Goal: Task Accomplishment & Management: Use online tool/utility

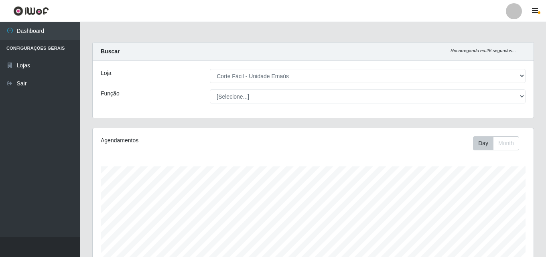
select select "201"
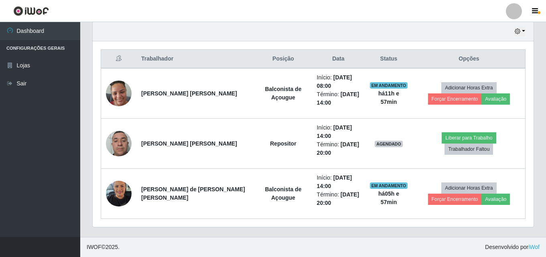
scroll to position [167, 441]
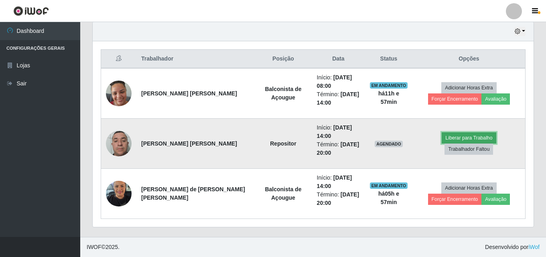
click at [442, 143] on button "Liberar para Trabalho" at bounding box center [469, 137] width 54 height 11
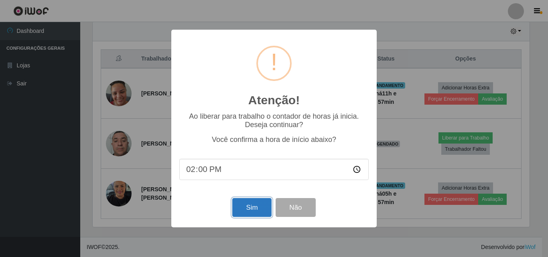
click at [241, 209] on button "Sim" at bounding box center [251, 207] width 39 height 19
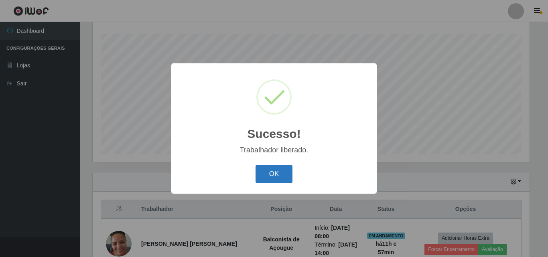
click at [282, 177] on button "OK" at bounding box center [274, 174] width 37 height 19
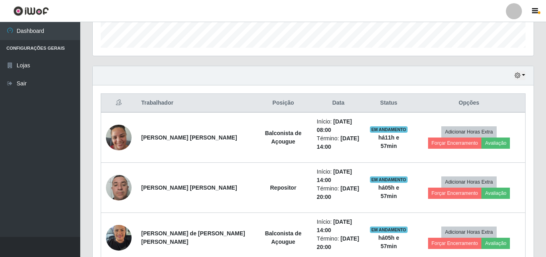
scroll to position [253, 0]
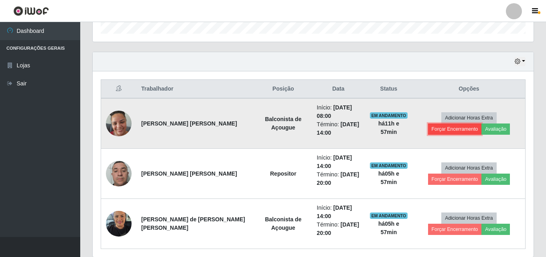
click at [482, 124] on button "Forçar Encerramento" at bounding box center [455, 129] width 54 height 11
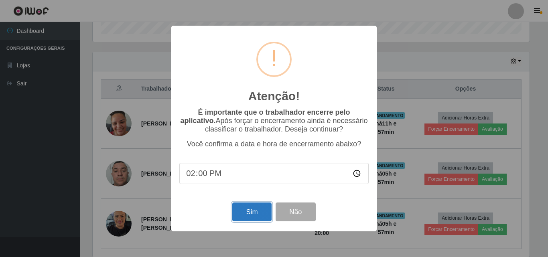
click at [263, 211] on button "Sim" at bounding box center [251, 212] width 39 height 19
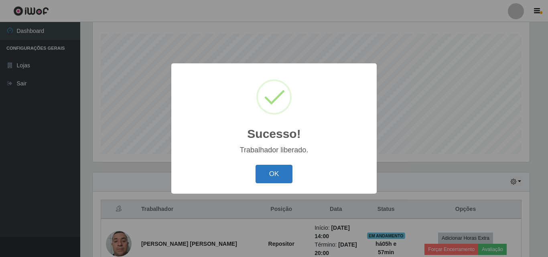
click at [269, 171] on button "OK" at bounding box center [274, 174] width 37 height 19
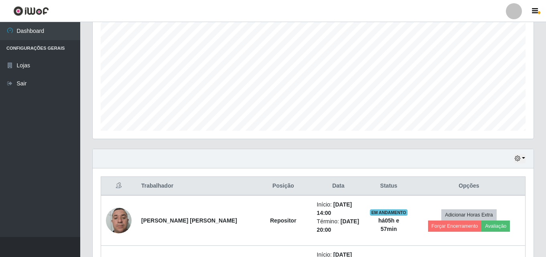
scroll to position [161, 0]
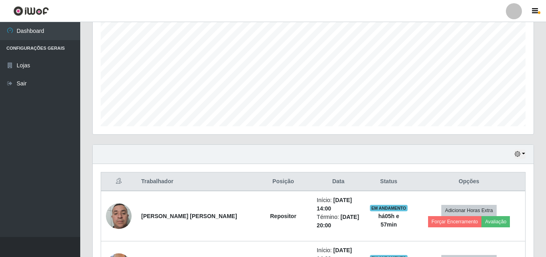
click at [523, 159] on div "Hoje 1 dia 3 dias 1 Semana Não encerrados" at bounding box center [313, 154] width 441 height 19
click at [523, 157] on button "button" at bounding box center [520, 154] width 11 height 9
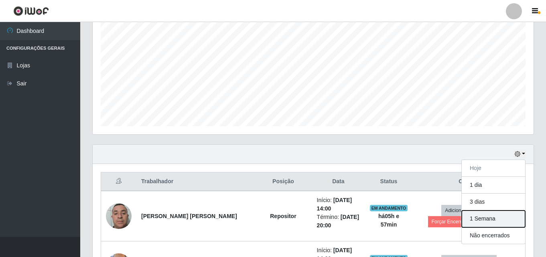
click at [484, 222] on button "1 Semana" at bounding box center [493, 219] width 63 height 17
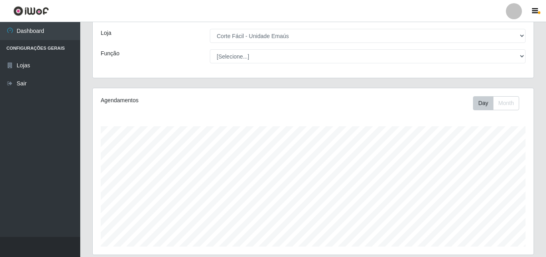
scroll to position [0, 0]
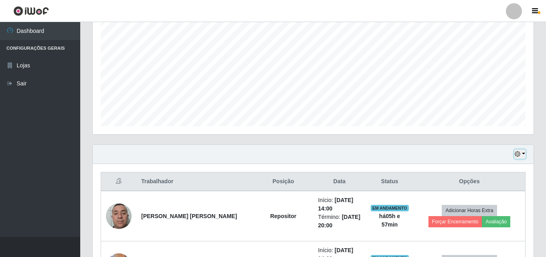
click at [519, 155] on icon "button" at bounding box center [518, 154] width 6 height 6
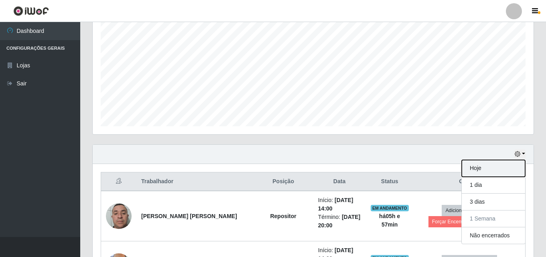
click at [476, 164] on button "Hoje" at bounding box center [493, 168] width 63 height 17
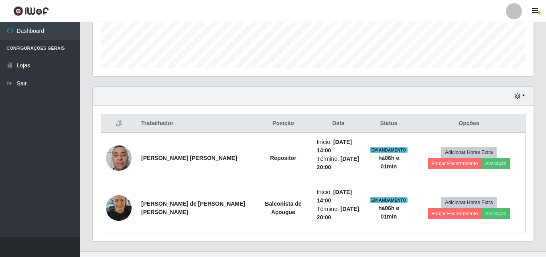
scroll to position [233, 0]
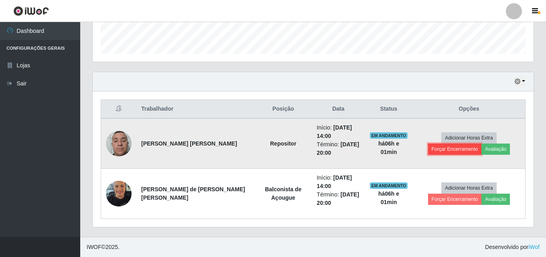
click at [482, 144] on button "Forçar Encerramento" at bounding box center [455, 149] width 54 height 11
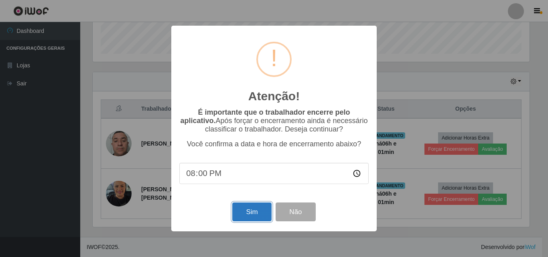
click at [256, 210] on button "Sim" at bounding box center [251, 212] width 39 height 19
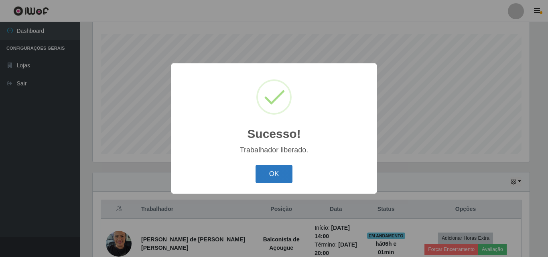
click at [271, 177] on button "OK" at bounding box center [274, 174] width 37 height 19
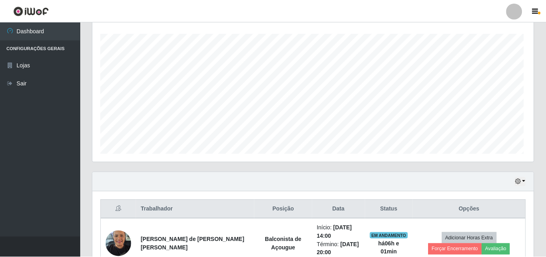
scroll to position [167, 441]
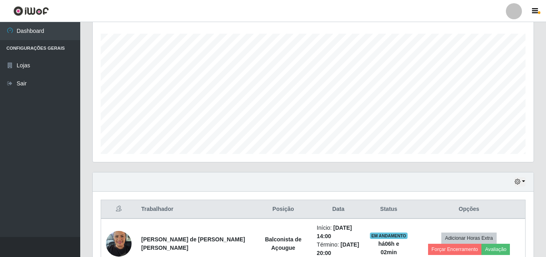
click at [256, 181] on div "Hoje 1 dia 3 dias 1 Semana Não encerrados" at bounding box center [313, 182] width 441 height 19
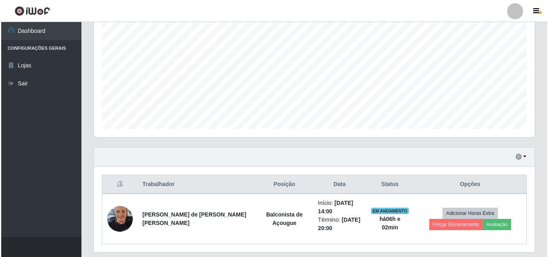
scroll to position [183, 0]
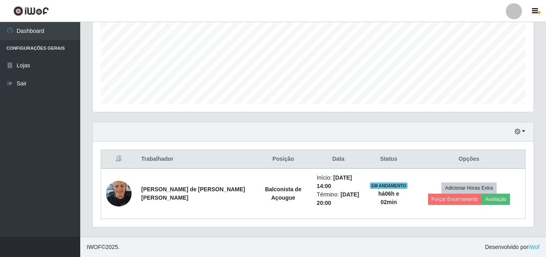
click at [376, 140] on div "Hoje 1 dia 3 dias 1 Semana Não encerrados" at bounding box center [313, 131] width 441 height 19
click at [218, 133] on div "Hoje 1 dia 3 dias 1 Semana Não encerrados" at bounding box center [313, 131] width 441 height 19
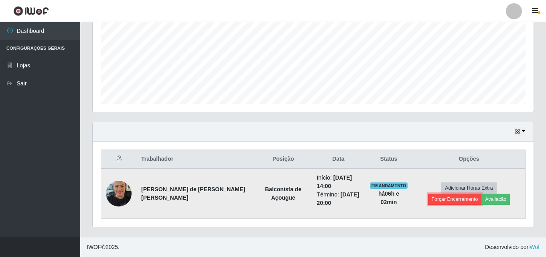
click at [482, 194] on button "Forçar Encerramento" at bounding box center [455, 199] width 54 height 11
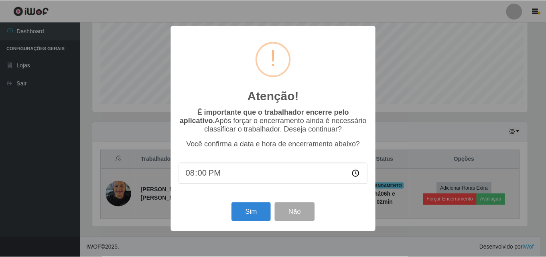
scroll to position [167, 437]
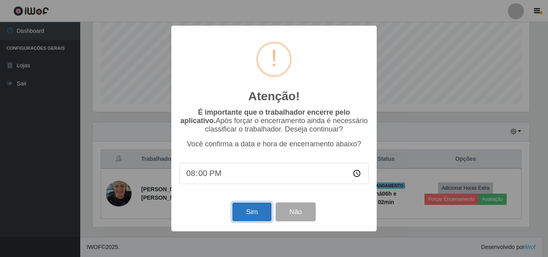
click at [257, 217] on button "Sim" at bounding box center [251, 212] width 39 height 19
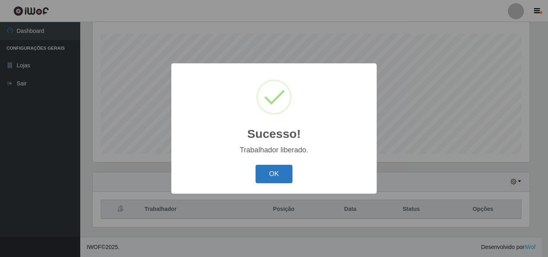
click at [264, 179] on button "OK" at bounding box center [274, 174] width 37 height 19
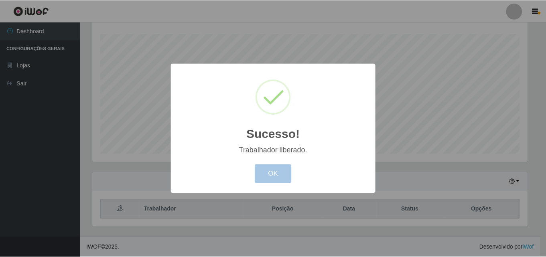
scroll to position [167, 441]
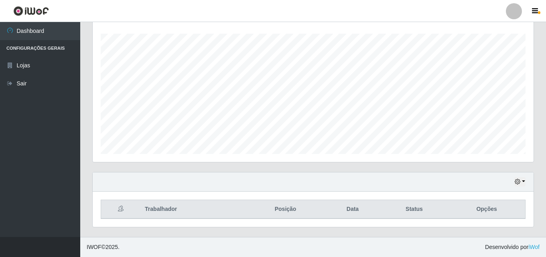
click at [402, 13] on header "Perfil Alterar Senha Sair" at bounding box center [273, 11] width 546 height 22
